Goal: Task Accomplishment & Management: Manage account settings

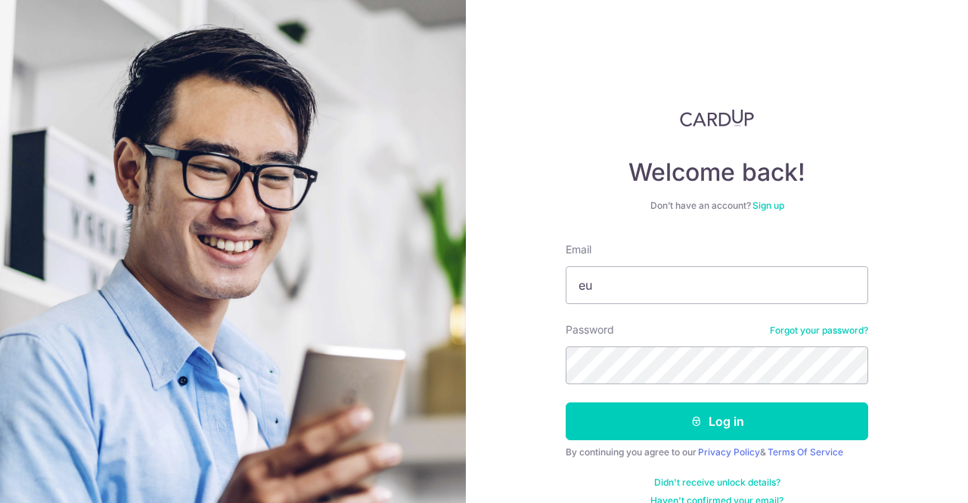
type input "[EMAIL_ADDRESS][DOMAIN_NAME]"
click at [566, 402] on button "Log in" at bounding box center [717, 421] width 302 height 38
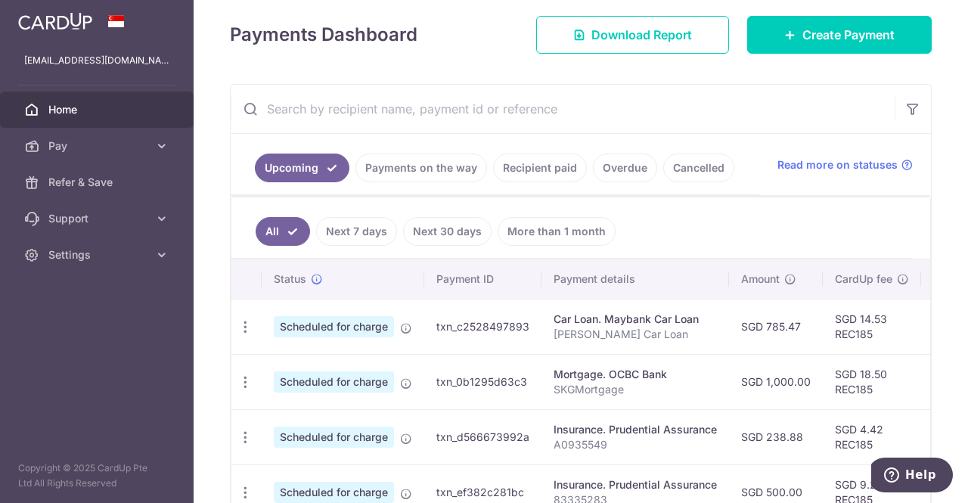
scroll to position [207, 0]
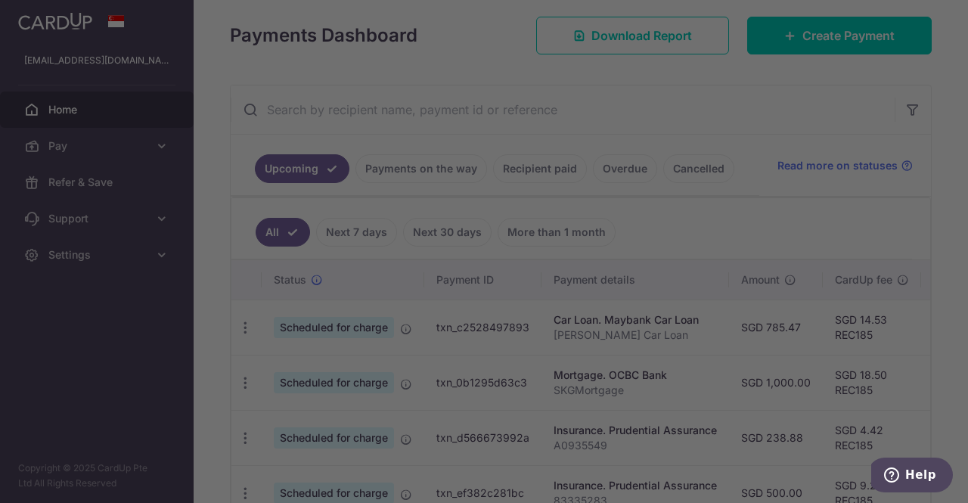
click at [768, 120] on div at bounding box center [489, 254] width 978 height 508
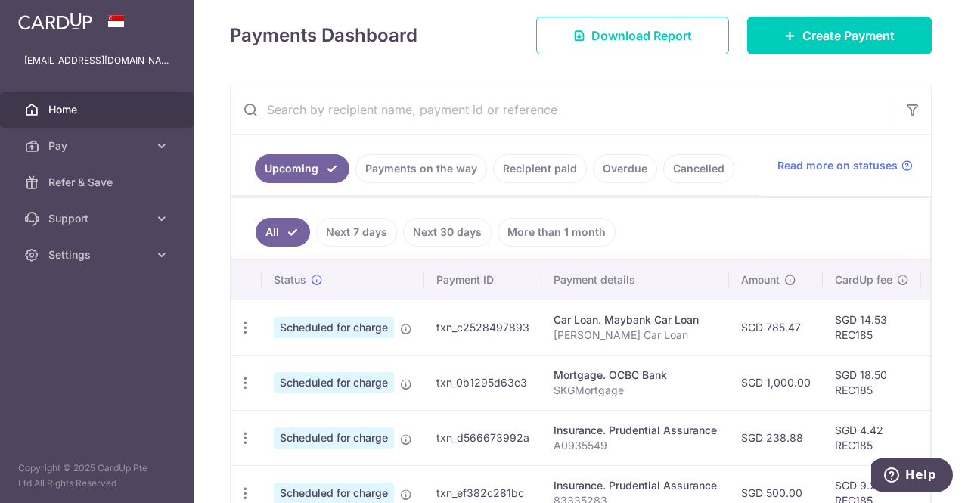
scroll to position [0, 0]
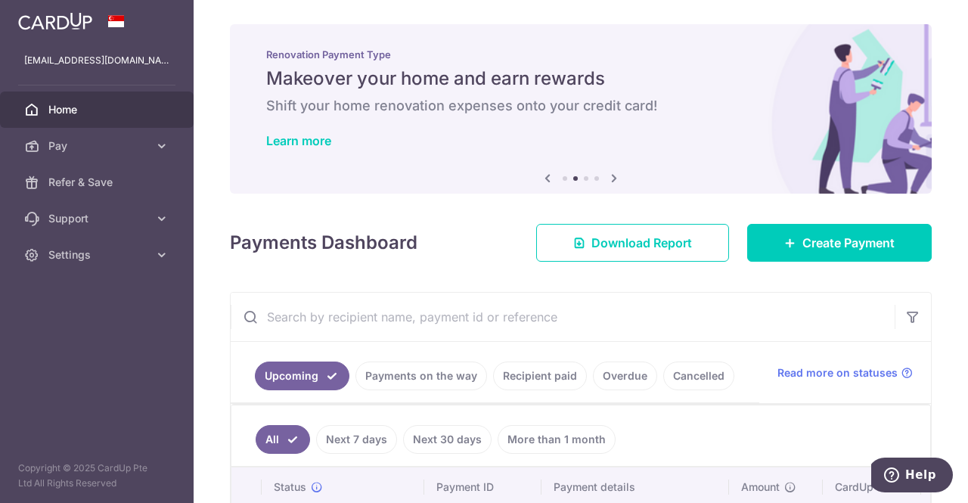
click at [538, 175] on icon at bounding box center [547, 178] width 18 height 19
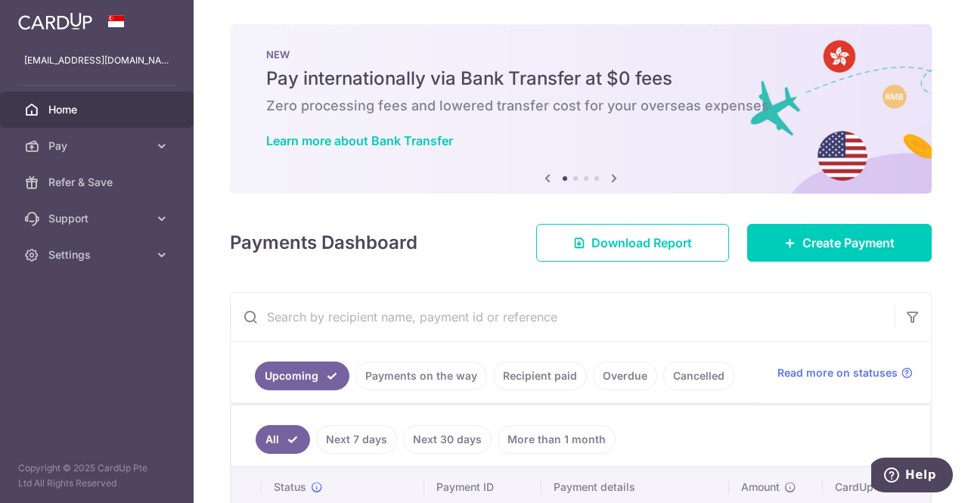
click at [613, 175] on icon at bounding box center [614, 178] width 18 height 19
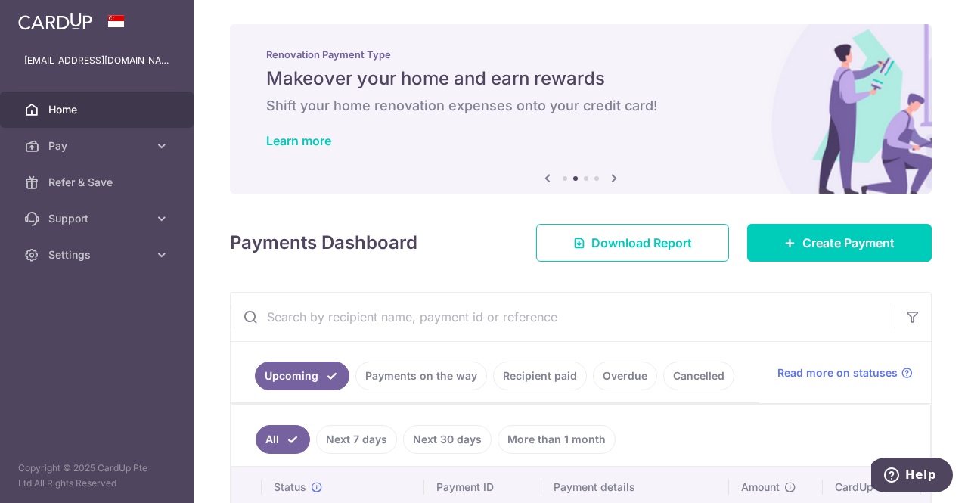
click at [613, 175] on icon at bounding box center [614, 178] width 18 height 19
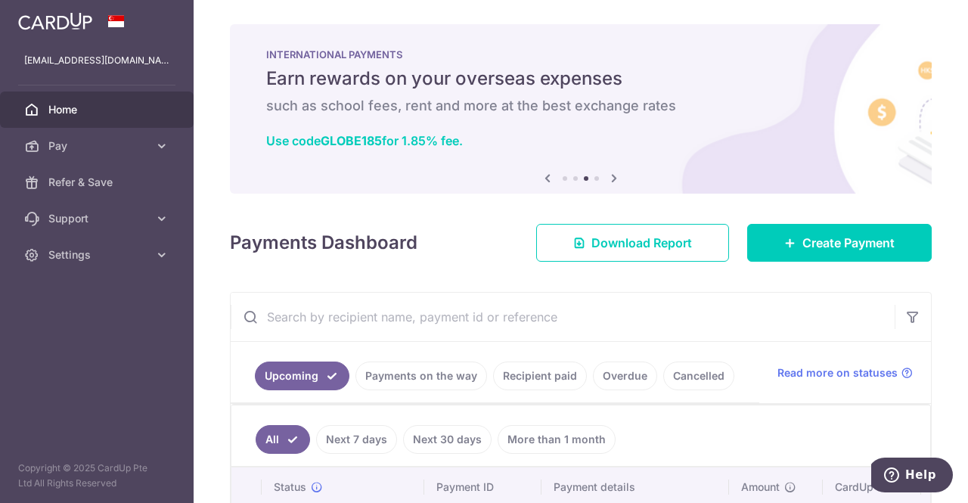
click at [606, 178] on icon at bounding box center [614, 178] width 18 height 19
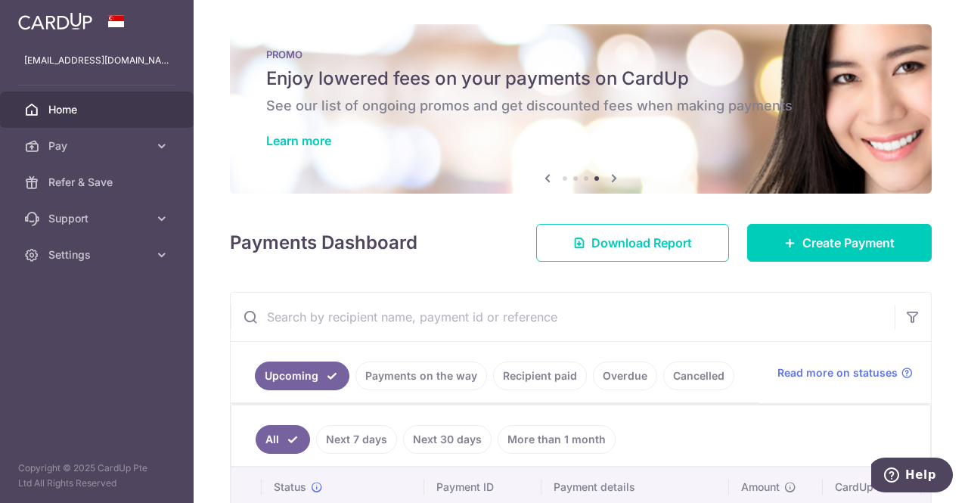
click at [544, 183] on icon at bounding box center [547, 178] width 18 height 19
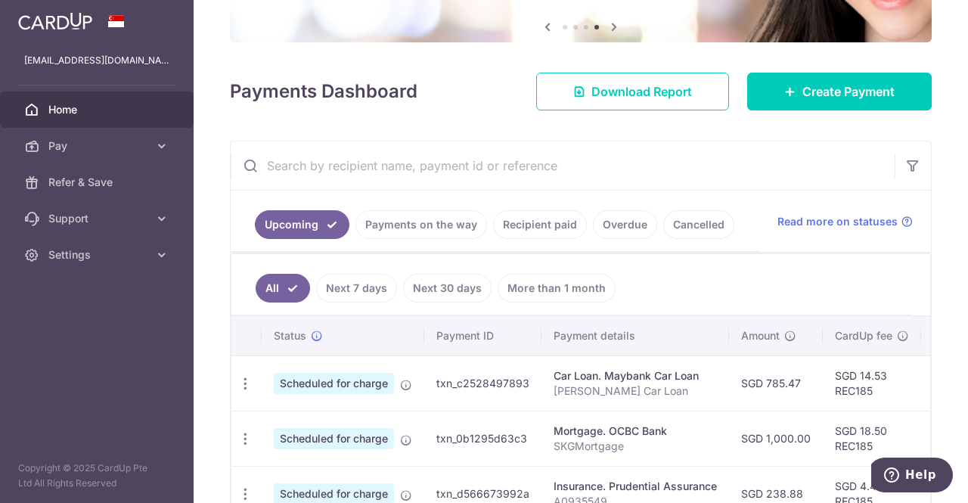
scroll to position [227, 0]
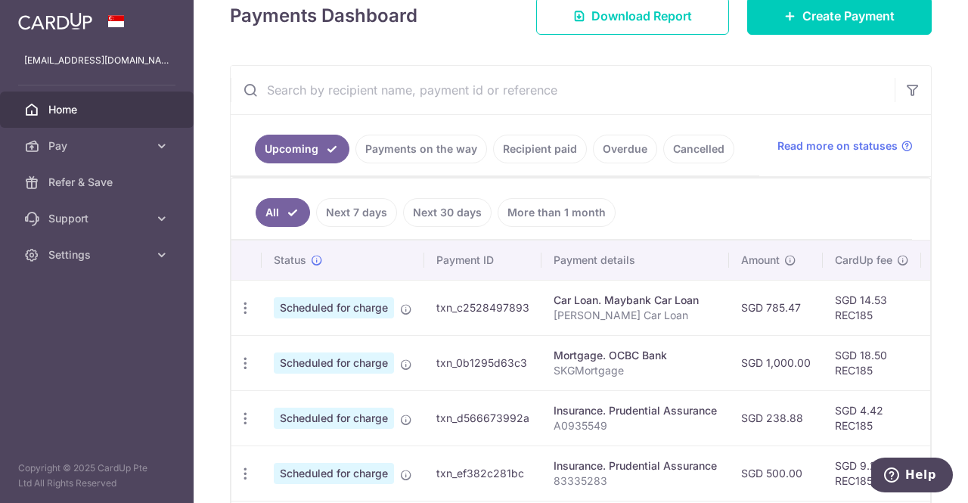
click at [622, 363] on p "SKGMortgage" at bounding box center [635, 370] width 163 height 15
click at [237, 316] on icon "button" at bounding box center [245, 308] width 16 height 16
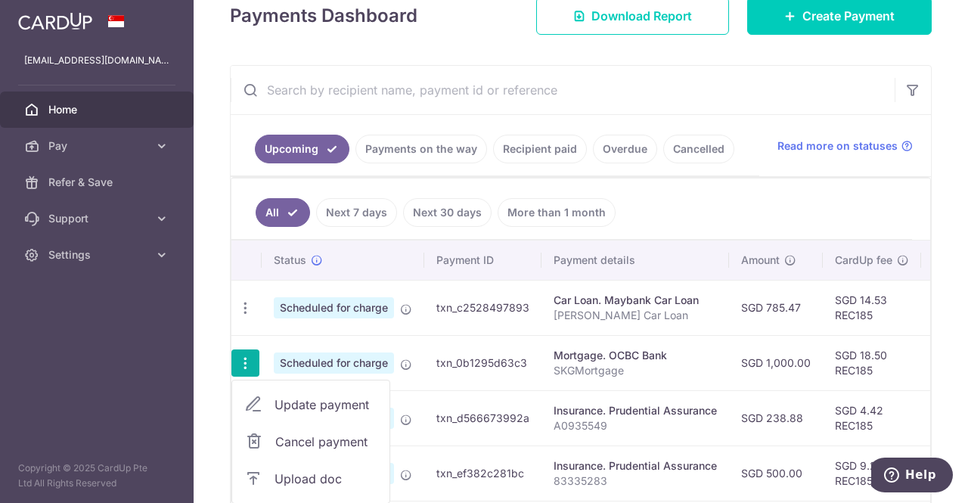
click at [269, 402] on link "Update payment" at bounding box center [310, 404] width 157 height 36
radio input "true"
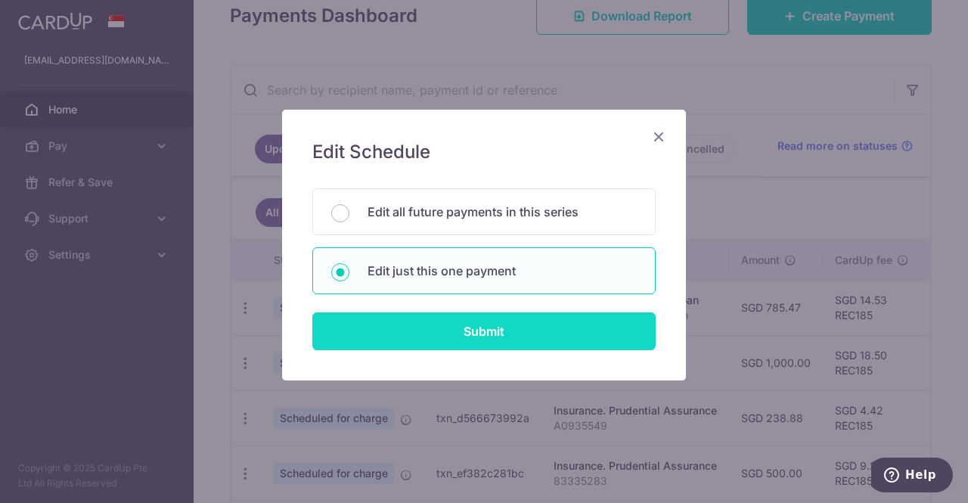
click at [431, 333] on input "Submit" at bounding box center [483, 331] width 343 height 38
radio input "true"
type input "1,000.00"
type input "[DATE]"
type input "SKGMortgage"
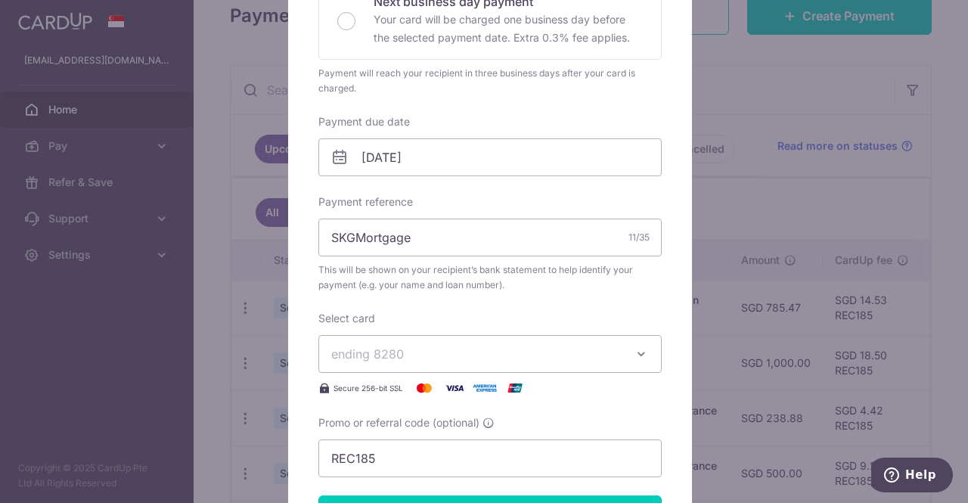
scroll to position [529, 0]
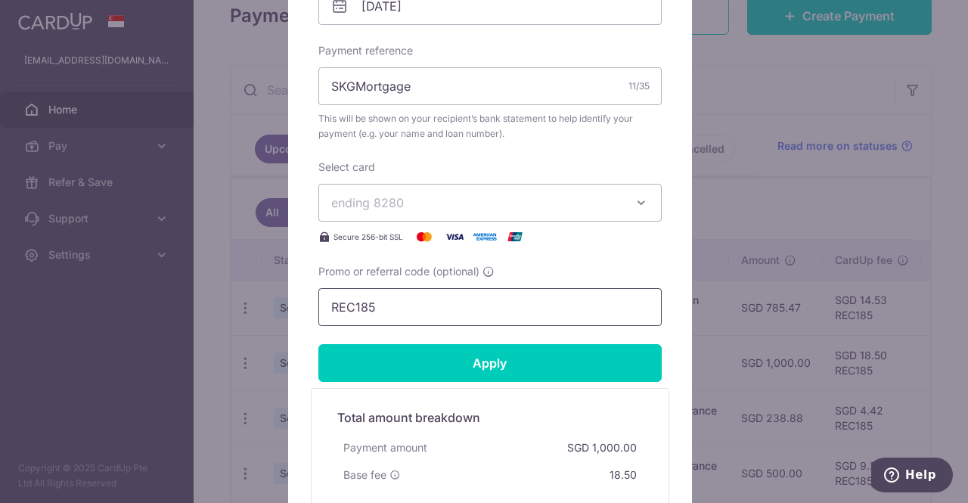
drag, startPoint x: 399, startPoint y: 308, endPoint x: 286, endPoint y: 314, distance: 112.8
click at [288, 314] on div "Edit payment By clicking apply, you will make changes to all payments to OCBC B…" at bounding box center [490, 83] width 404 height 1006
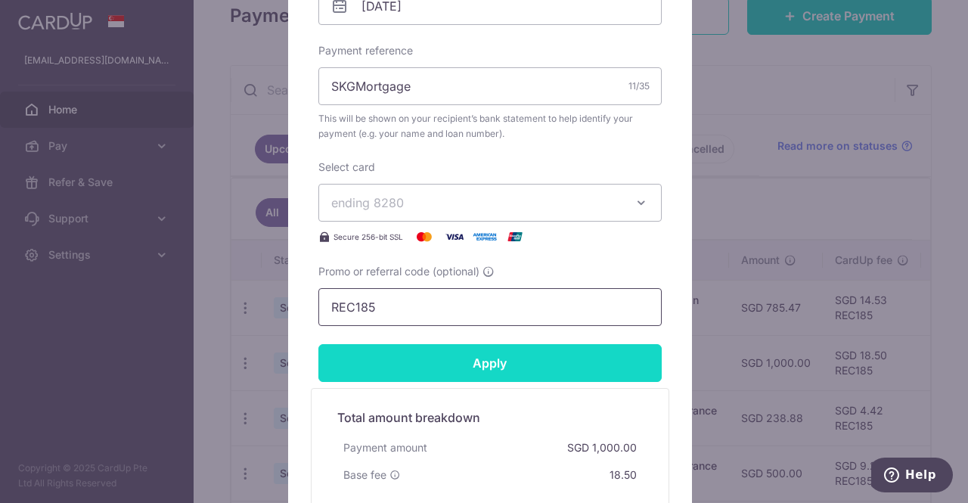
paste input "3HOME25R"
type input "3HOME25R"
click at [417, 361] on input "Apply" at bounding box center [489, 363] width 343 height 38
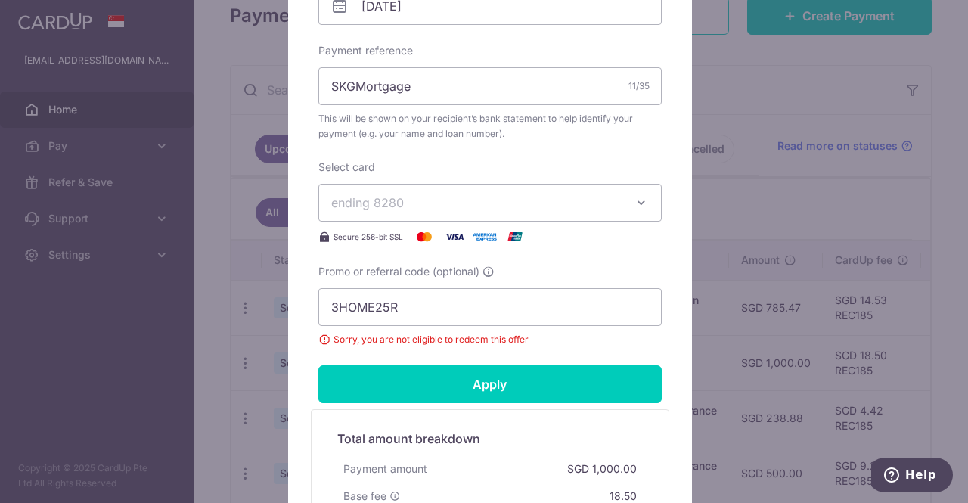
click at [738, 102] on div "Edit payment By clicking apply, you will make changes to all payments to OCBC B…" at bounding box center [484, 251] width 968 height 503
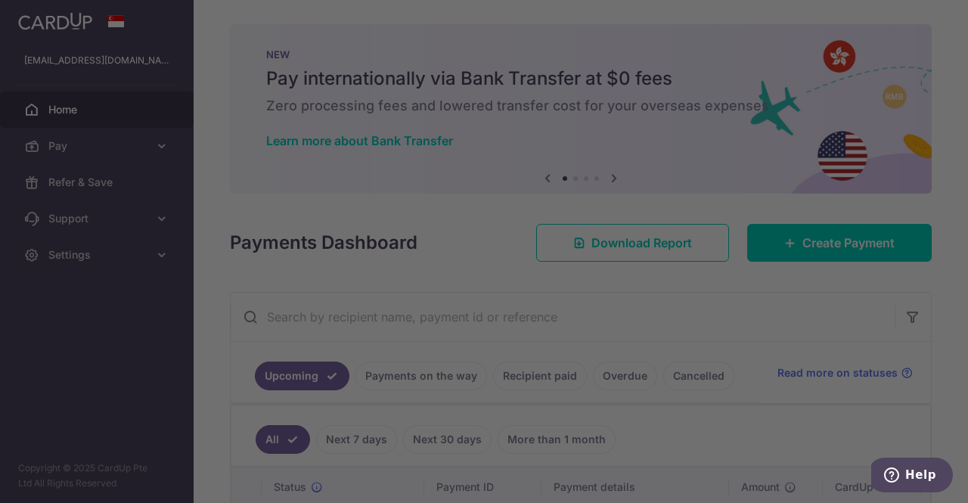
click at [713, 135] on div at bounding box center [489, 254] width 978 height 508
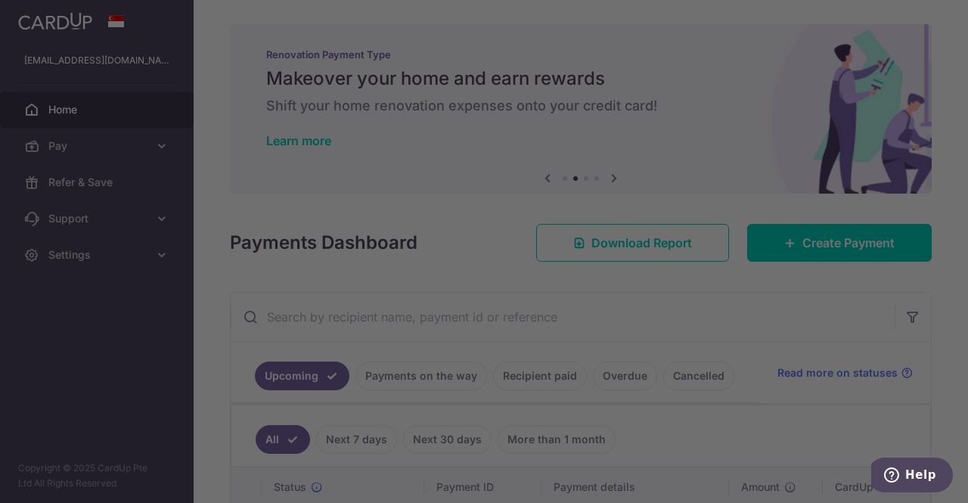
click at [700, 38] on div at bounding box center [489, 254] width 978 height 508
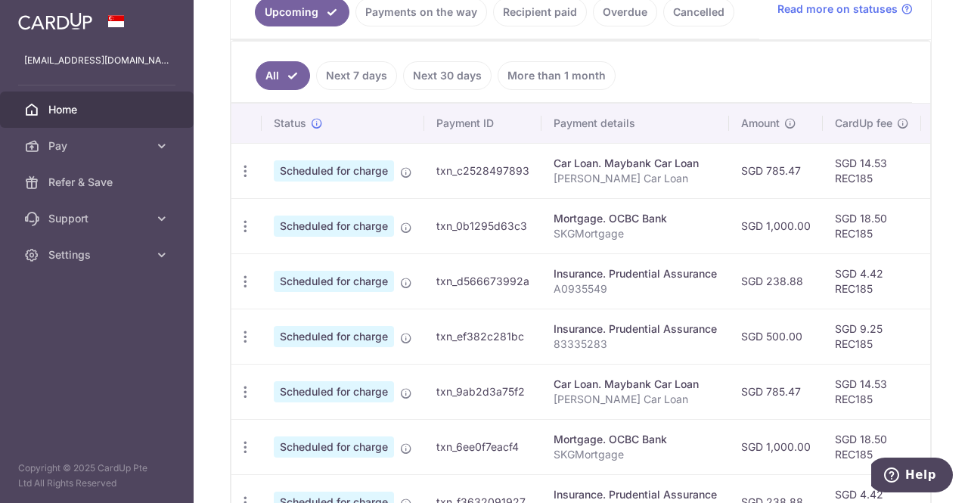
scroll to position [515, 0]
